Goal: Navigation & Orientation: Go to known website

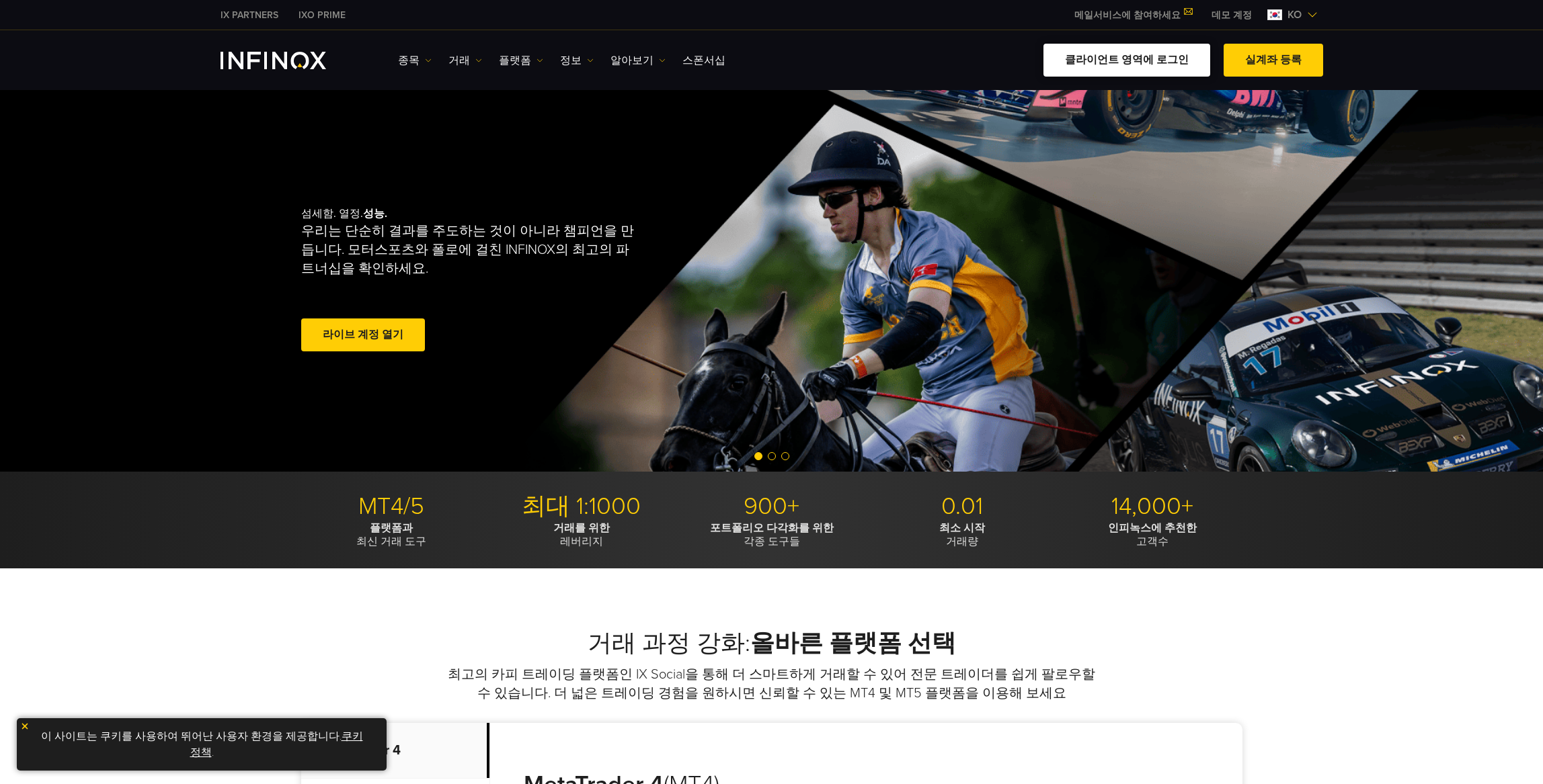
click at [1143, 72] on link "클라이언트 영역에 로그인" at bounding box center [1126, 60] width 166 height 33
